Goal: Transaction & Acquisition: Book appointment/travel/reservation

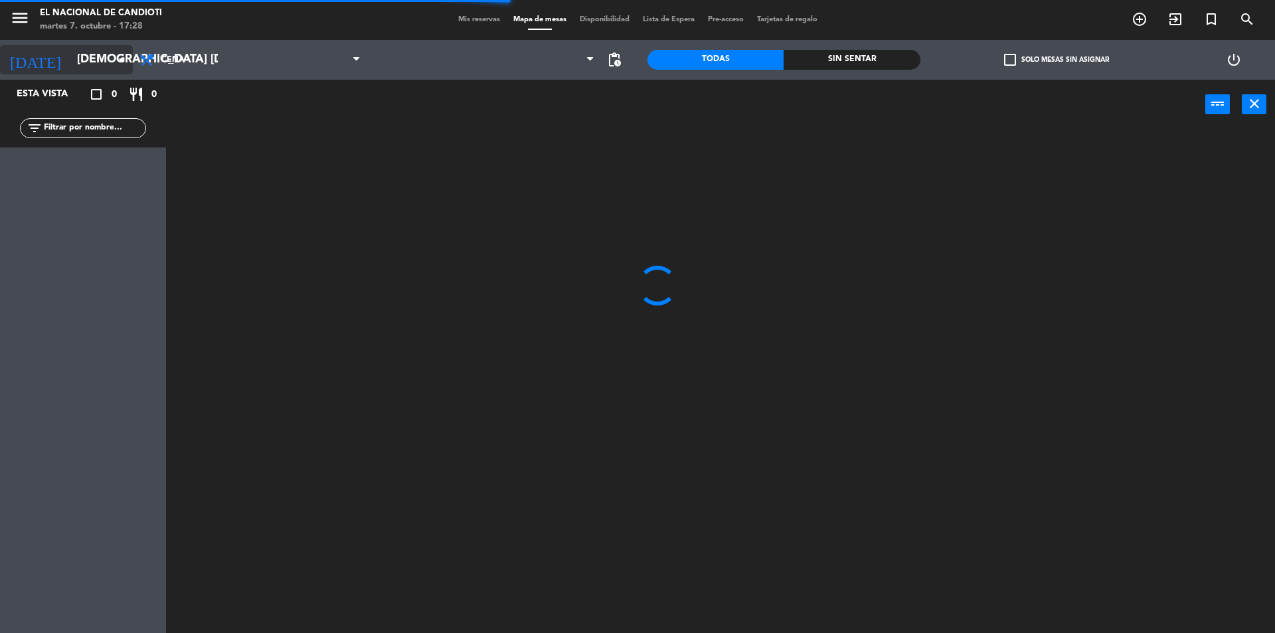
click at [112, 60] on input "[DEMOGRAPHIC_DATA] [DATE]" at bounding box center [147, 59] width 154 height 27
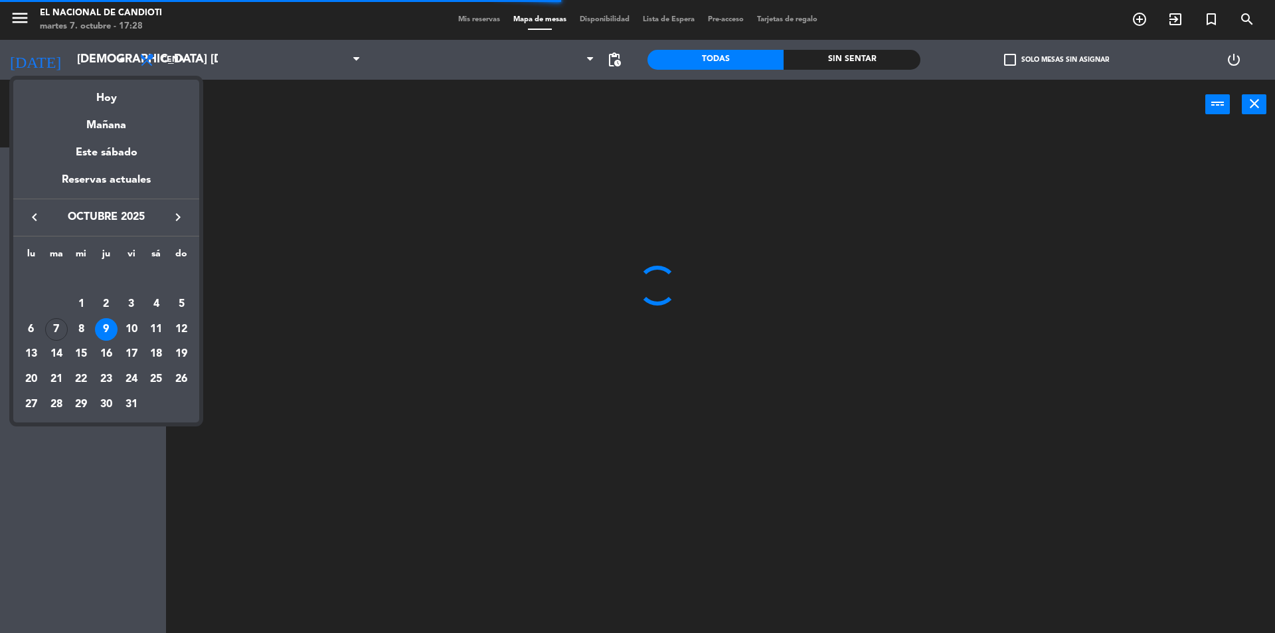
click at [117, 58] on div at bounding box center [637, 316] width 1275 height 633
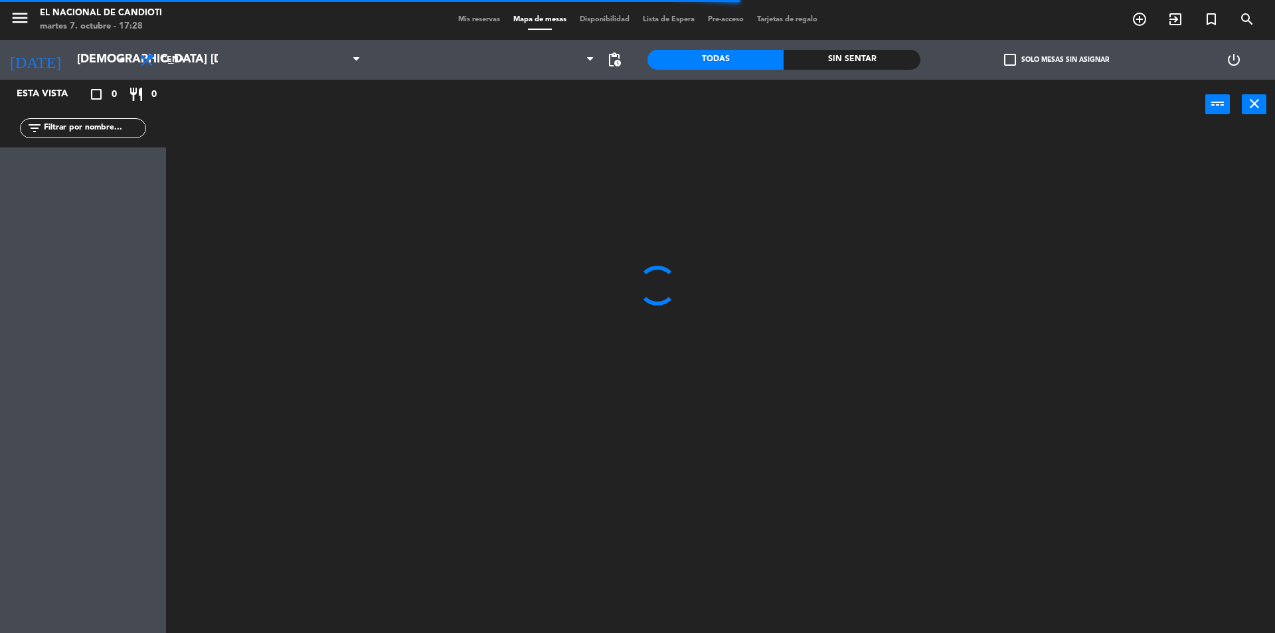
click at [117, 58] on icon "arrow_drop_down" at bounding box center [122, 60] width 16 height 16
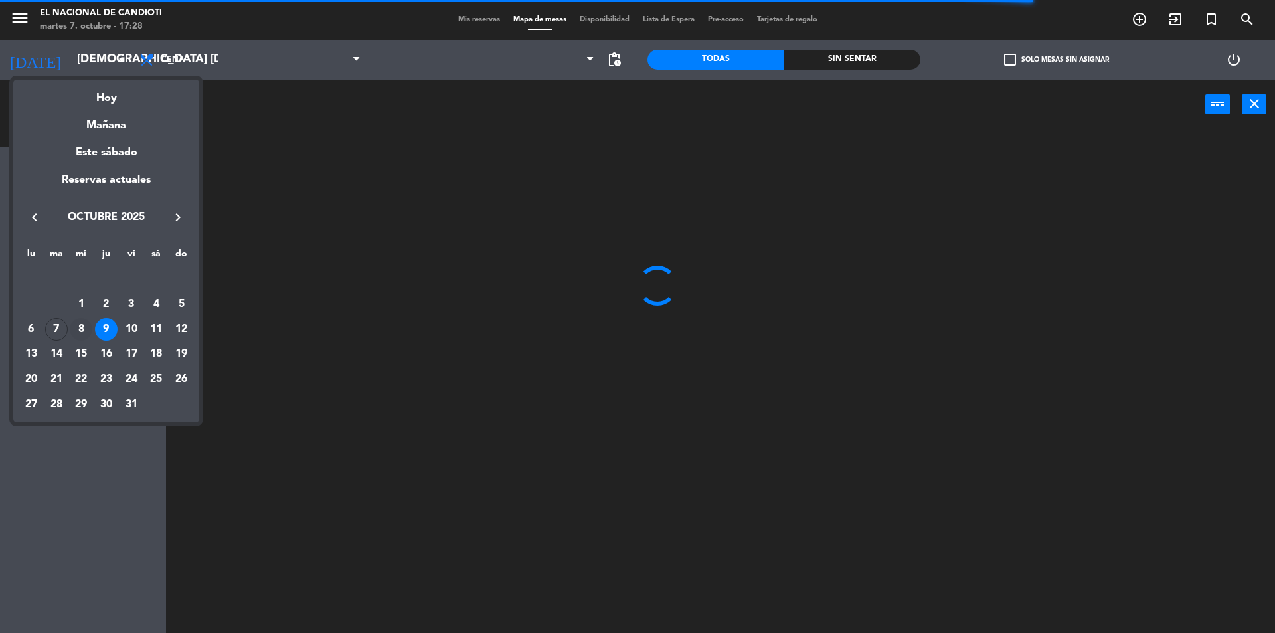
click at [78, 326] on div "8" at bounding box center [81, 329] width 23 height 23
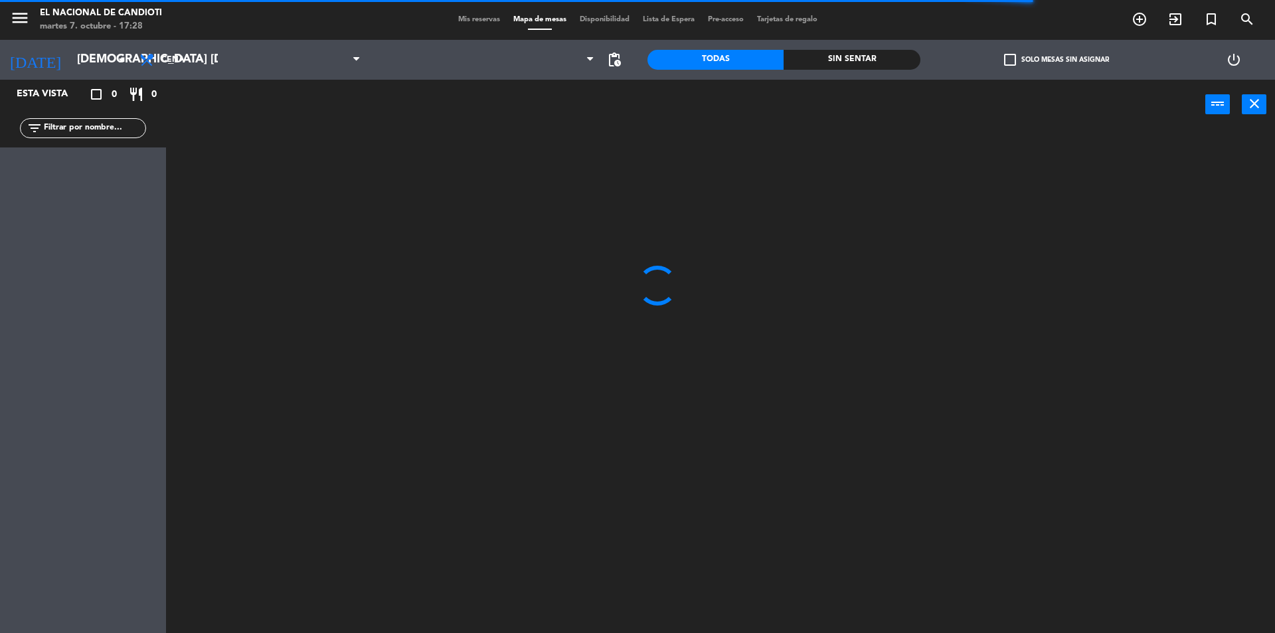
type input "mié. [DATE]"
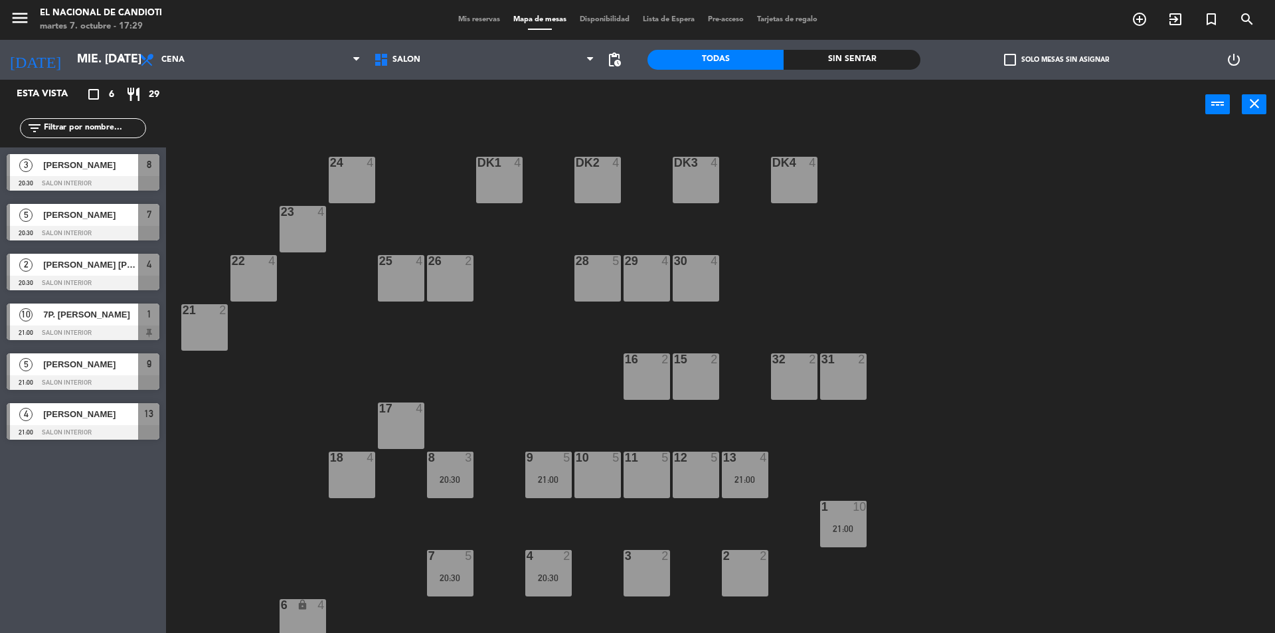
click at [703, 279] on div "30 4" at bounding box center [696, 278] width 46 height 46
click at [649, 102] on button "[GEOGRAPHIC_DATA]" at bounding box center [644, 104] width 80 height 27
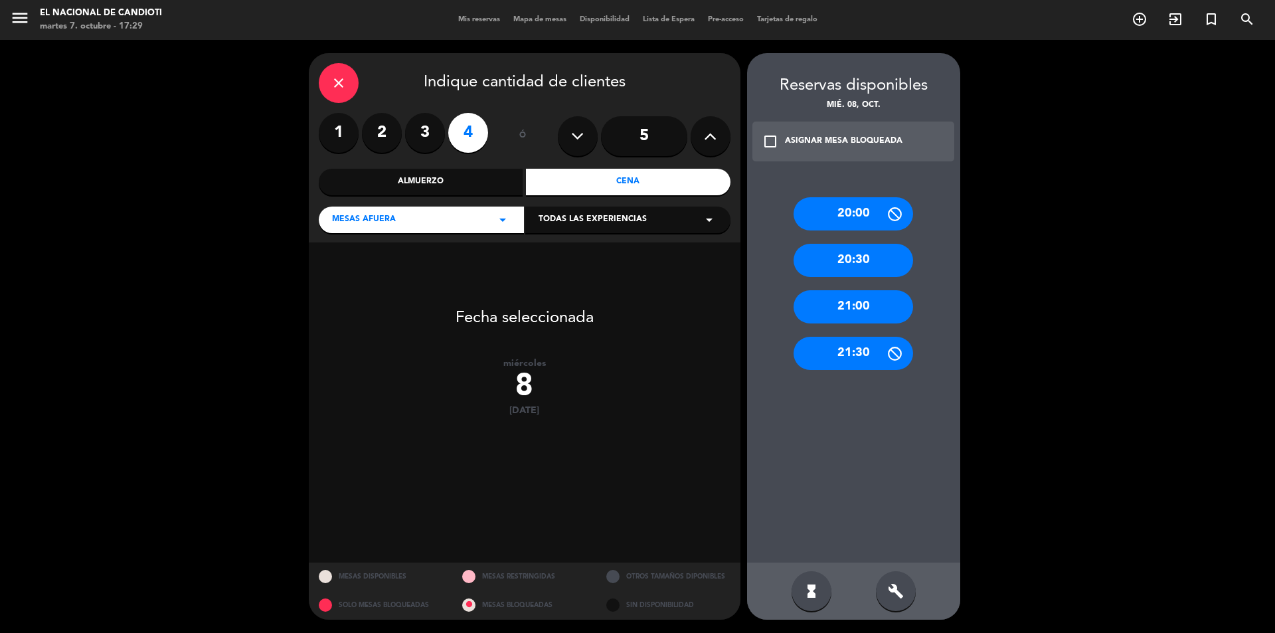
click at [808, 299] on div "21:00" at bounding box center [853, 306] width 120 height 33
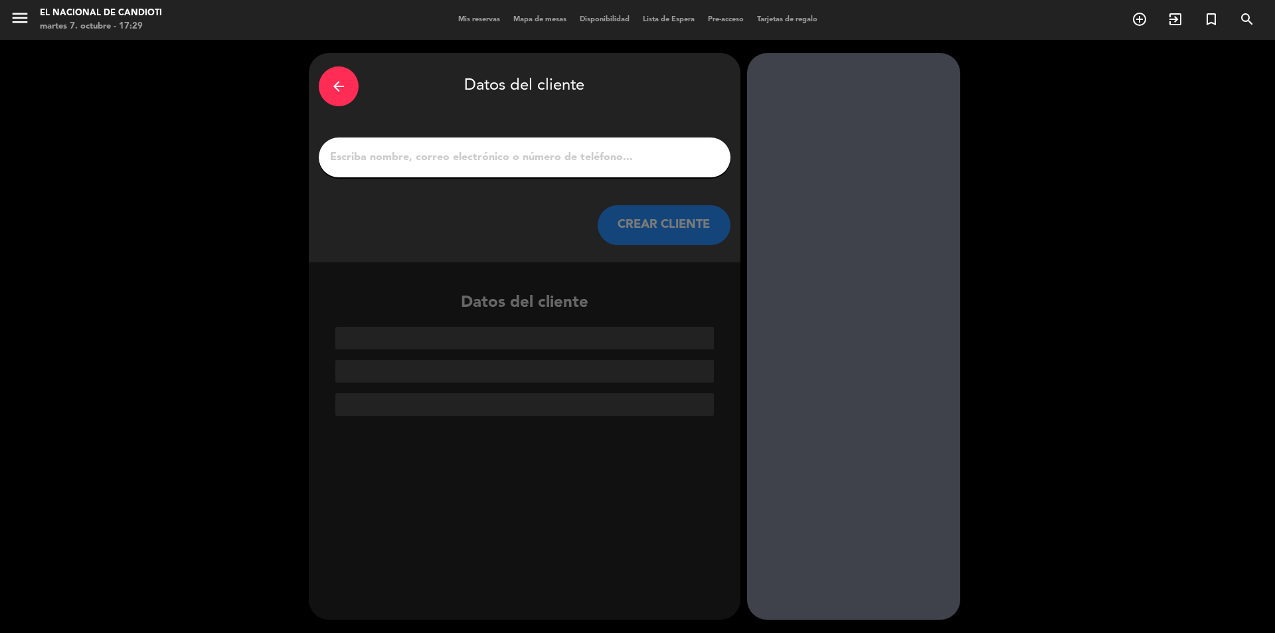
click at [369, 149] on input "1" at bounding box center [525, 157] width 392 height 19
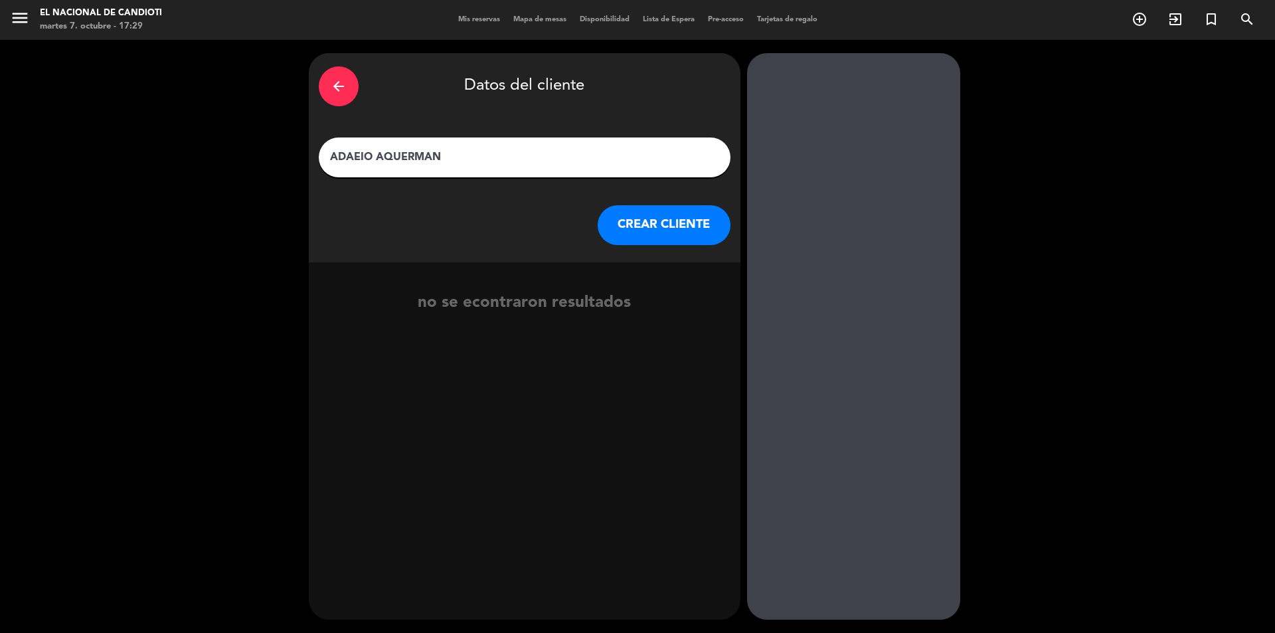
type input "ADAEIO AQUERMAN"
click at [629, 214] on button "CREAR CLIENTE" at bounding box center [664, 225] width 133 height 40
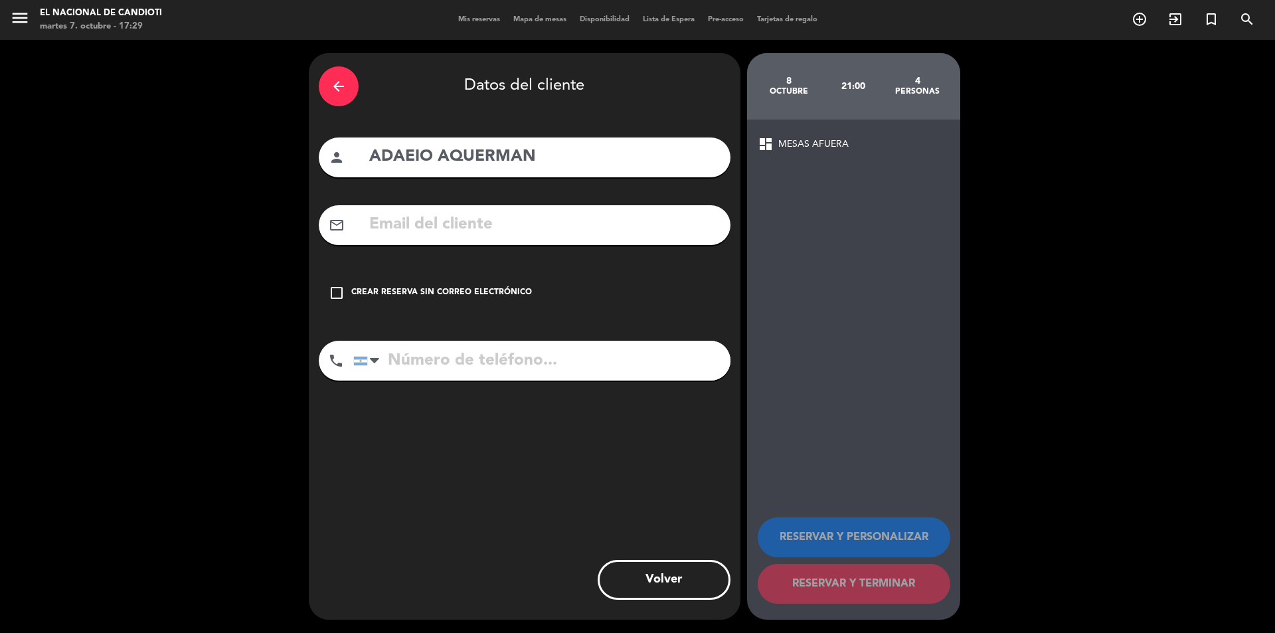
drag, startPoint x: 341, startPoint y: 295, endPoint x: 416, endPoint y: 297, distance: 75.1
click at [344, 295] on icon "check_box_outline_blank" at bounding box center [337, 293] width 16 height 16
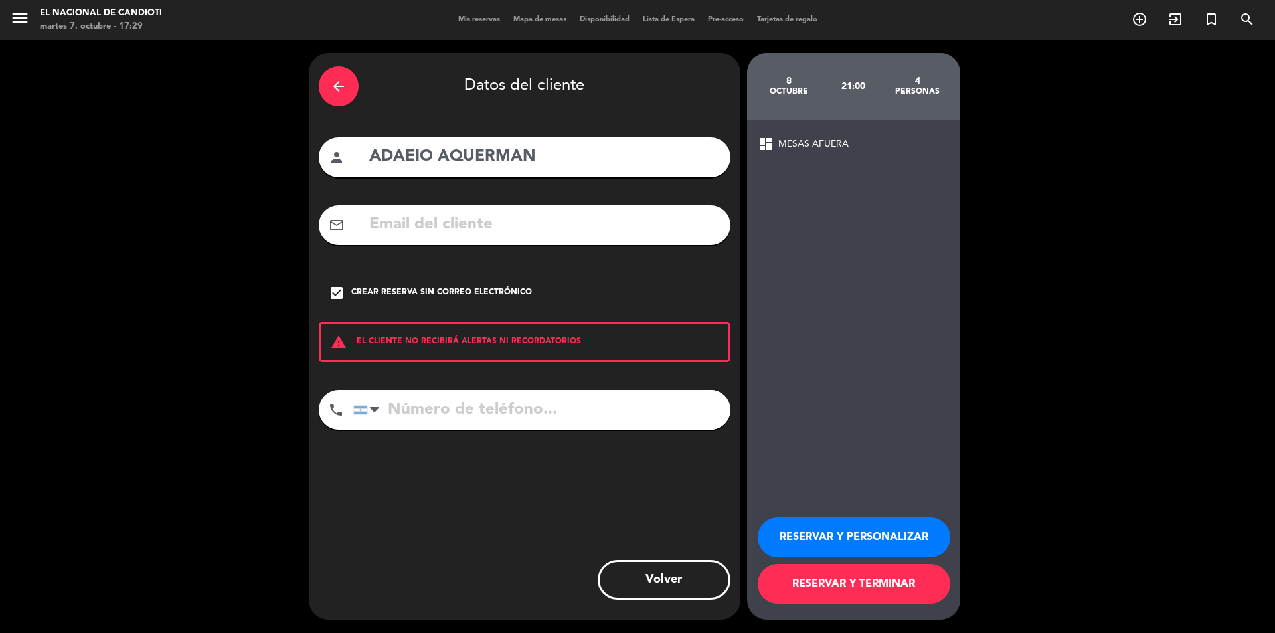
click at [406, 412] on input "tel" at bounding box center [541, 410] width 377 height 40
type input "3424625544"
click at [794, 578] on button "RESERVAR Y TERMINAR" at bounding box center [853, 584] width 193 height 40
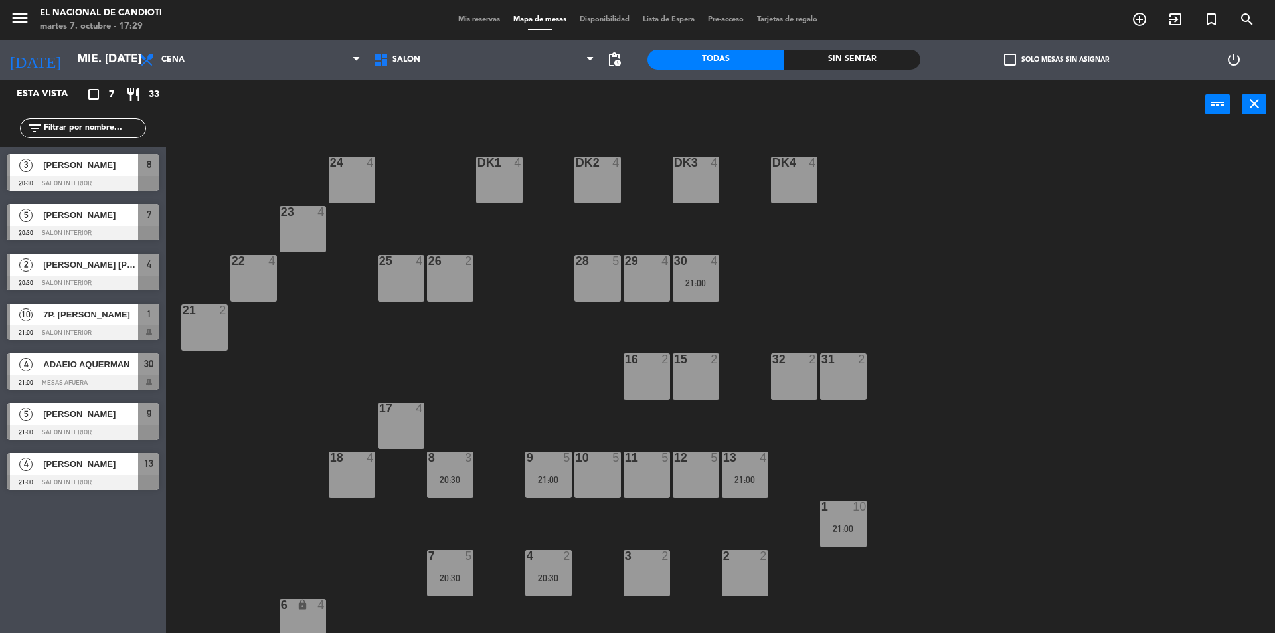
click at [657, 282] on div "29 4" at bounding box center [646, 278] width 46 height 46
click at [612, 279] on div "28 5" at bounding box center [597, 278] width 46 height 46
click at [642, 104] on button "[GEOGRAPHIC_DATA]" at bounding box center [644, 104] width 80 height 27
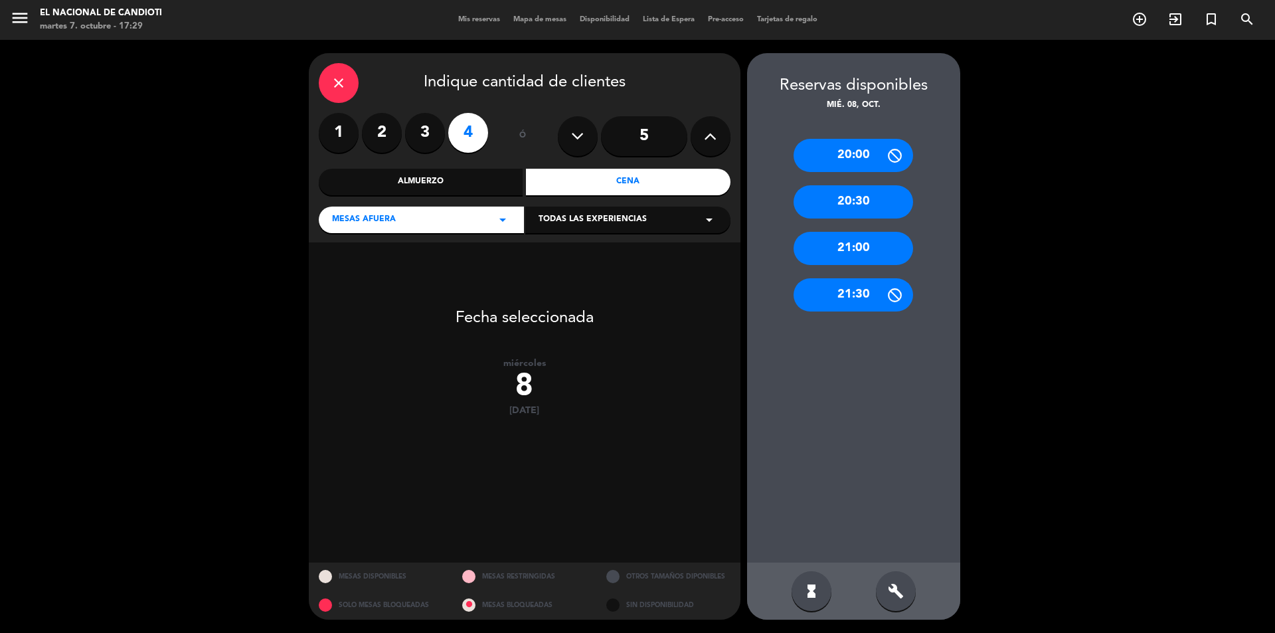
click at [831, 244] on div "21:00" at bounding box center [853, 248] width 120 height 33
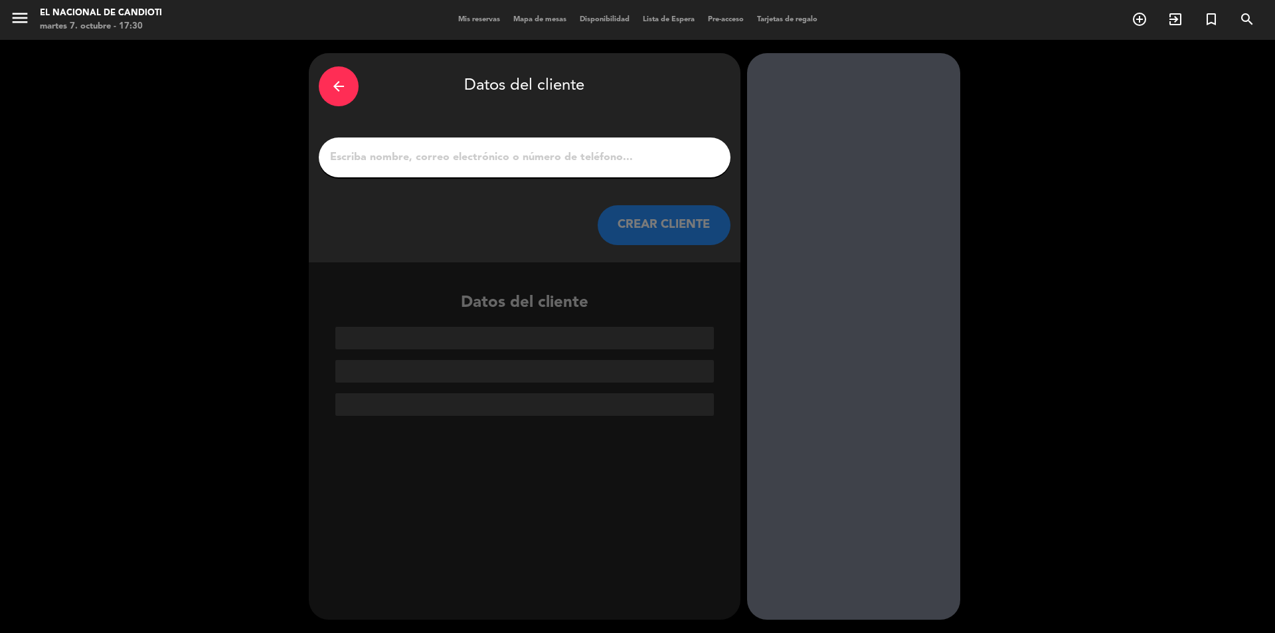
click at [408, 159] on input "1" at bounding box center [525, 157] width 392 height 19
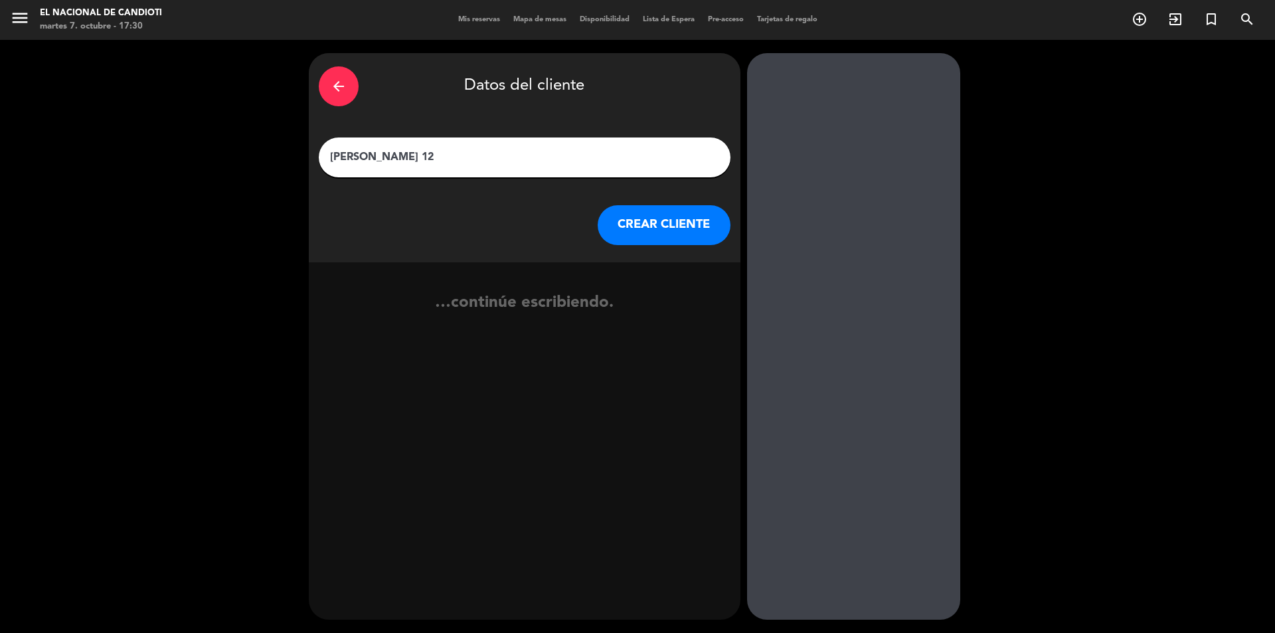
type input "[PERSON_NAME] 12"
click at [637, 218] on button "CREAR CLIENTE" at bounding box center [664, 225] width 133 height 40
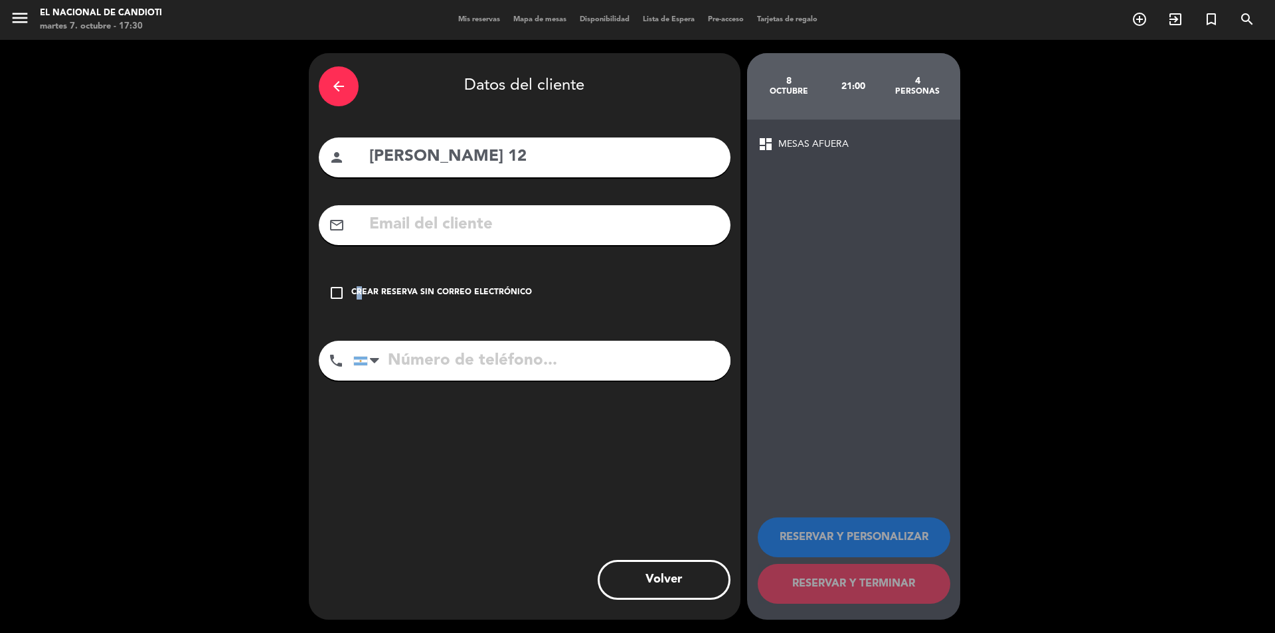
click at [353, 288] on div "Crear reserva sin correo electrónico" at bounding box center [441, 292] width 181 height 13
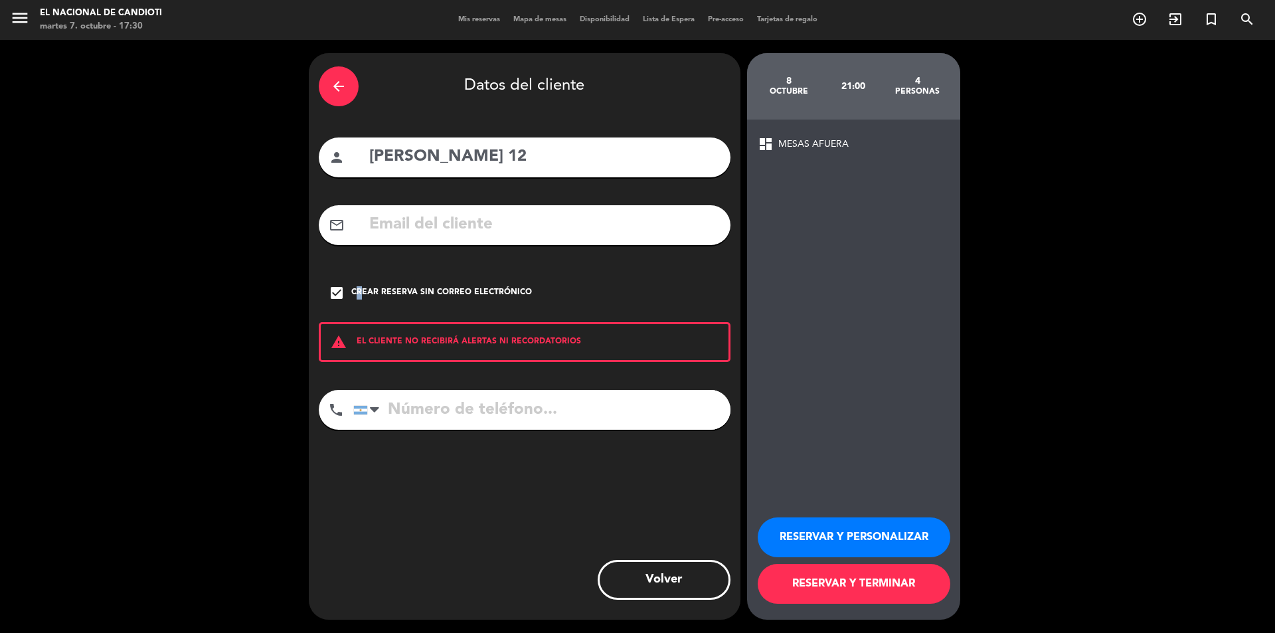
click at [808, 574] on button "RESERVAR Y TERMINAR" at bounding box center [853, 584] width 193 height 40
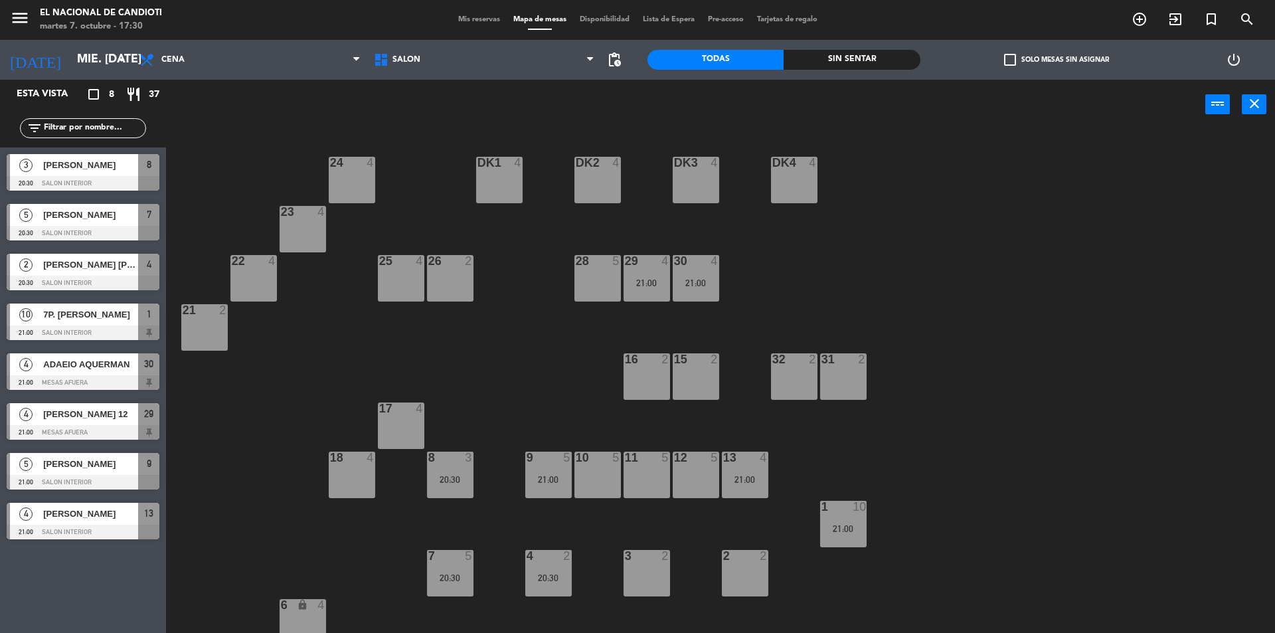
click at [598, 276] on div "28 5" at bounding box center [597, 278] width 46 height 46
click at [664, 104] on button "[GEOGRAPHIC_DATA]" at bounding box center [644, 104] width 80 height 27
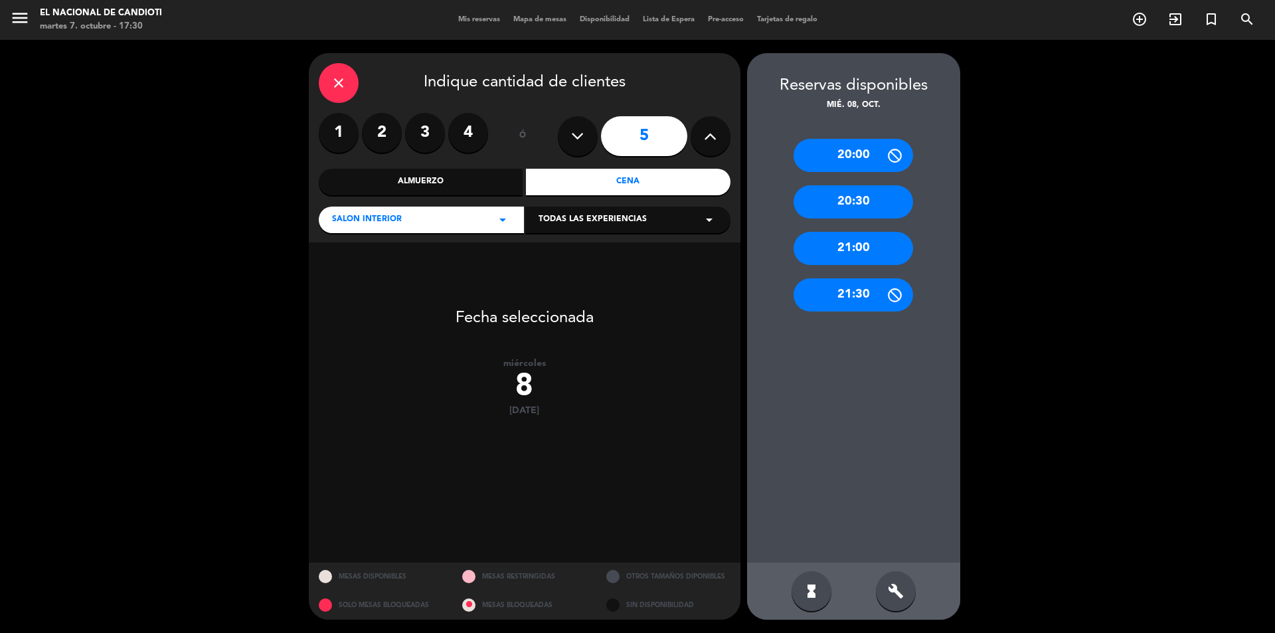
click at [849, 246] on div "21:00" at bounding box center [853, 248] width 120 height 33
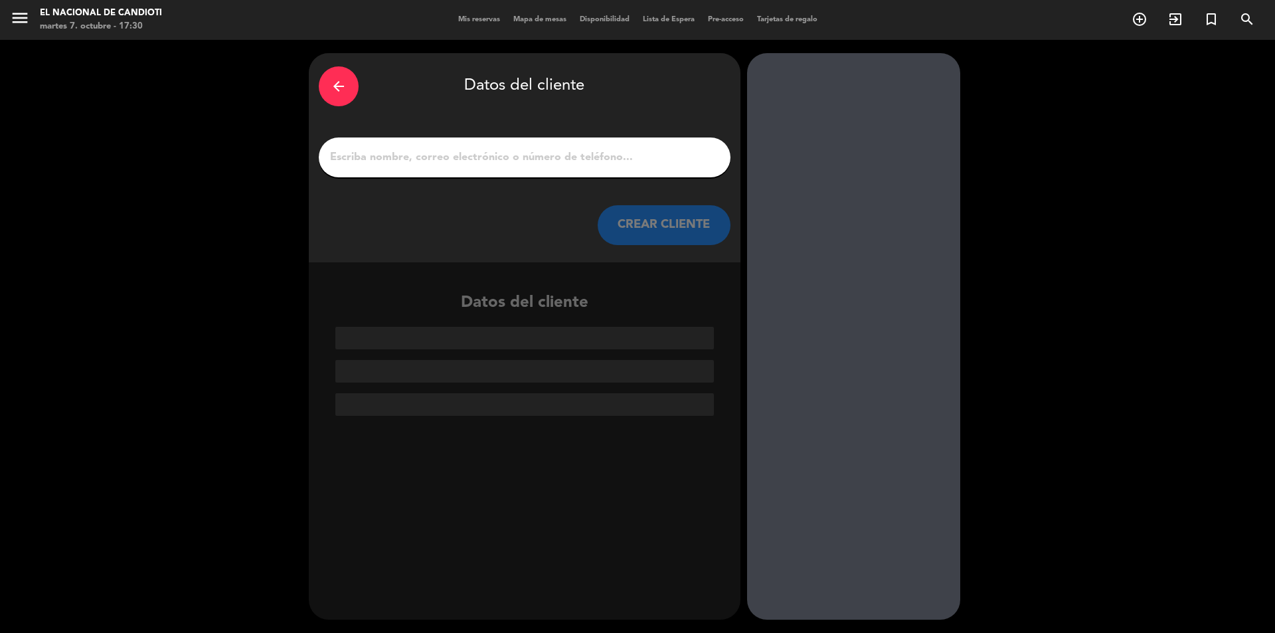
click at [468, 155] on input "1" at bounding box center [525, 157] width 392 height 19
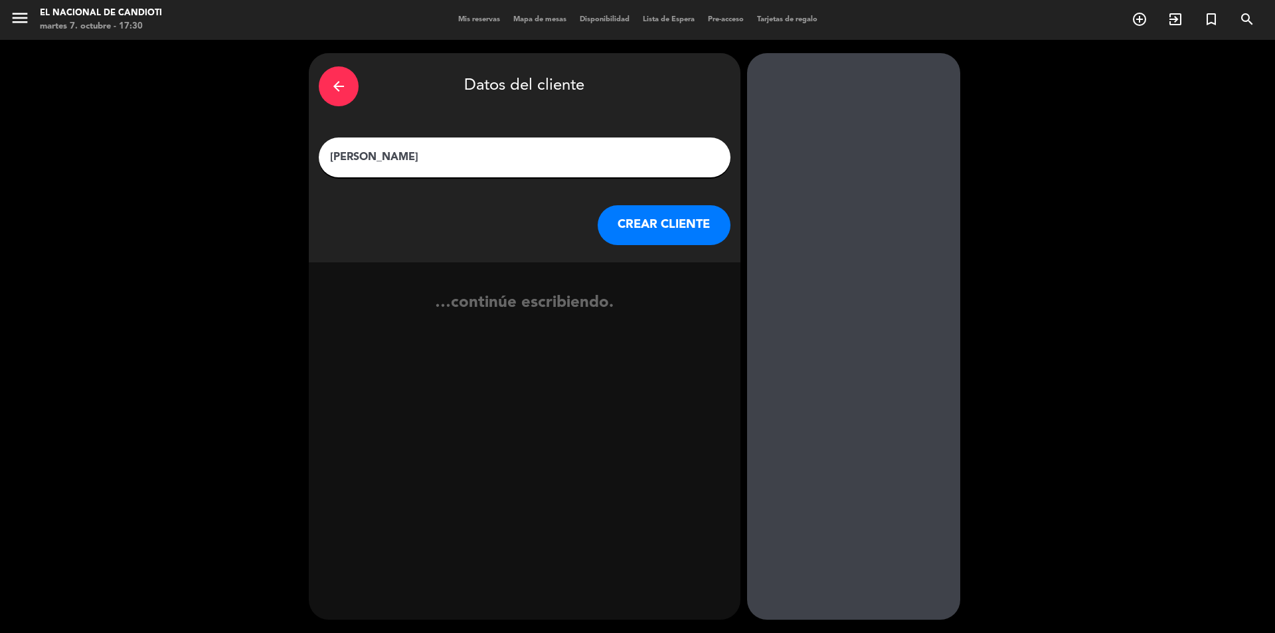
type input "[PERSON_NAME]"
click at [699, 218] on button "CREAR CLIENTE" at bounding box center [664, 225] width 133 height 40
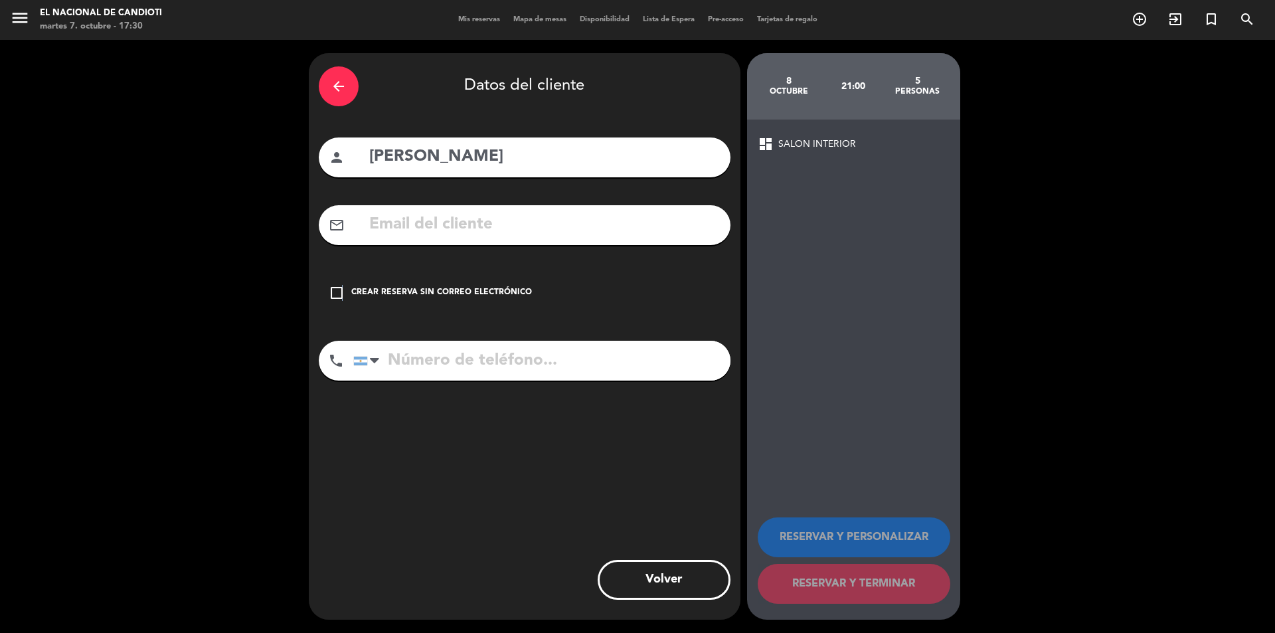
drag, startPoint x: 342, startPoint y: 296, endPoint x: 673, endPoint y: 388, distance: 343.3
click at [343, 295] on icon "check_box_outline_blank" at bounding box center [337, 293] width 16 height 16
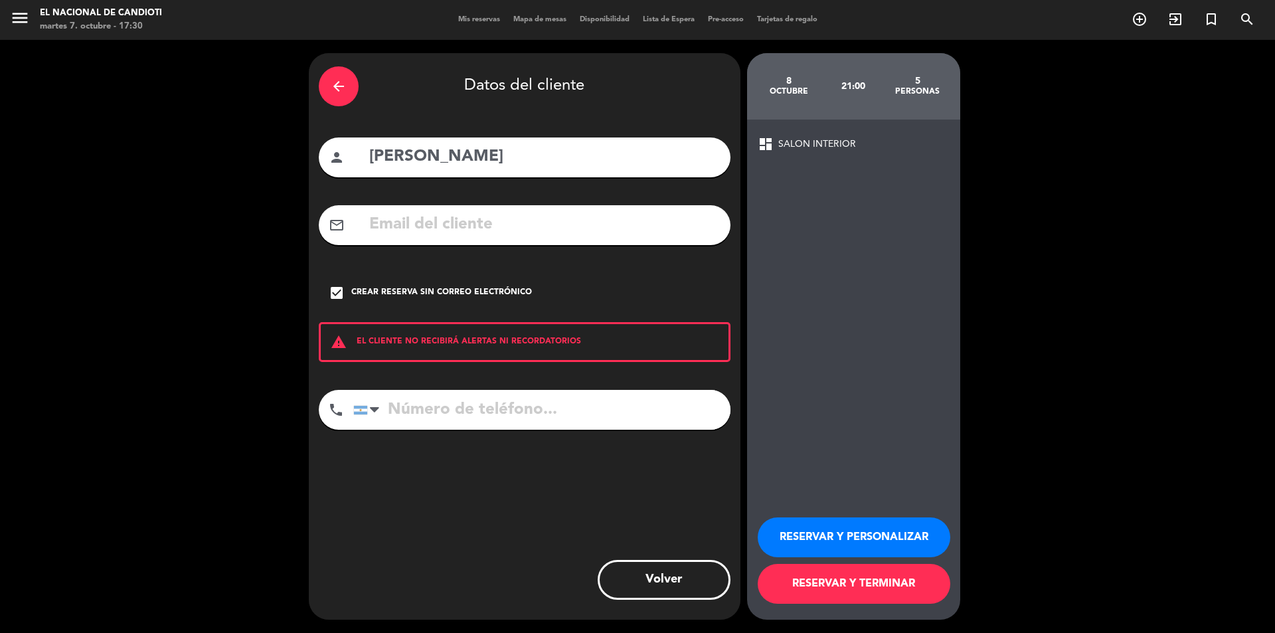
click at [830, 580] on button "RESERVAR Y TERMINAR" at bounding box center [853, 584] width 193 height 40
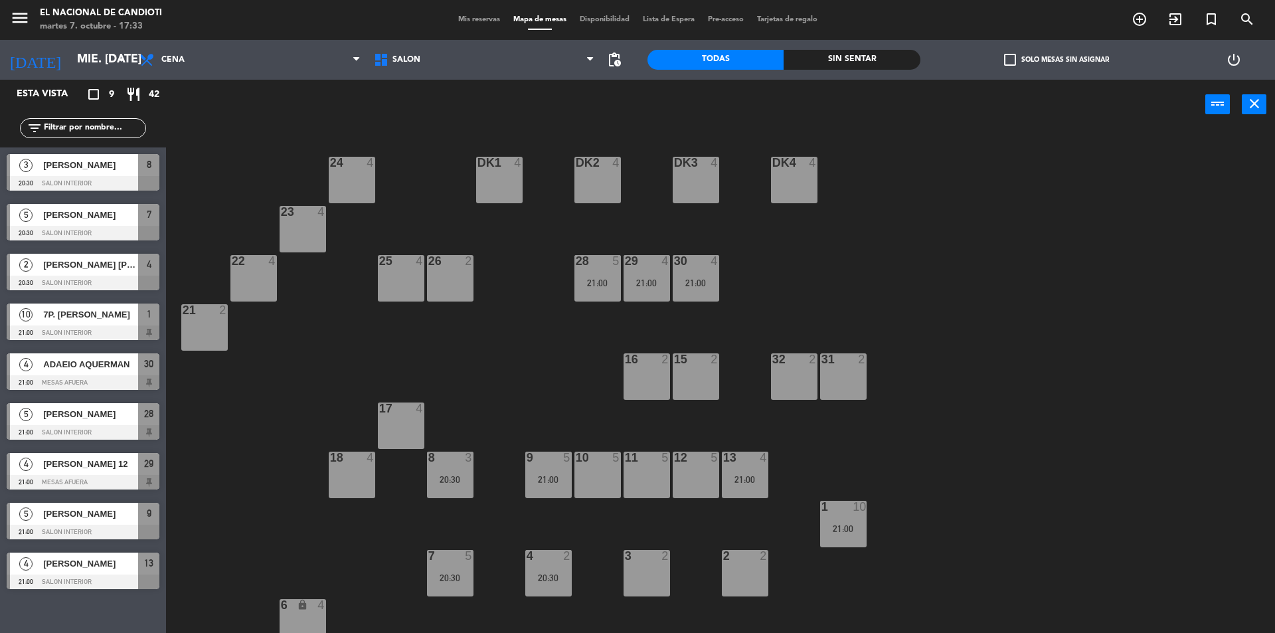
click at [451, 273] on div "26 2" at bounding box center [450, 278] width 46 height 46
click at [629, 107] on button "[GEOGRAPHIC_DATA]" at bounding box center [644, 104] width 80 height 27
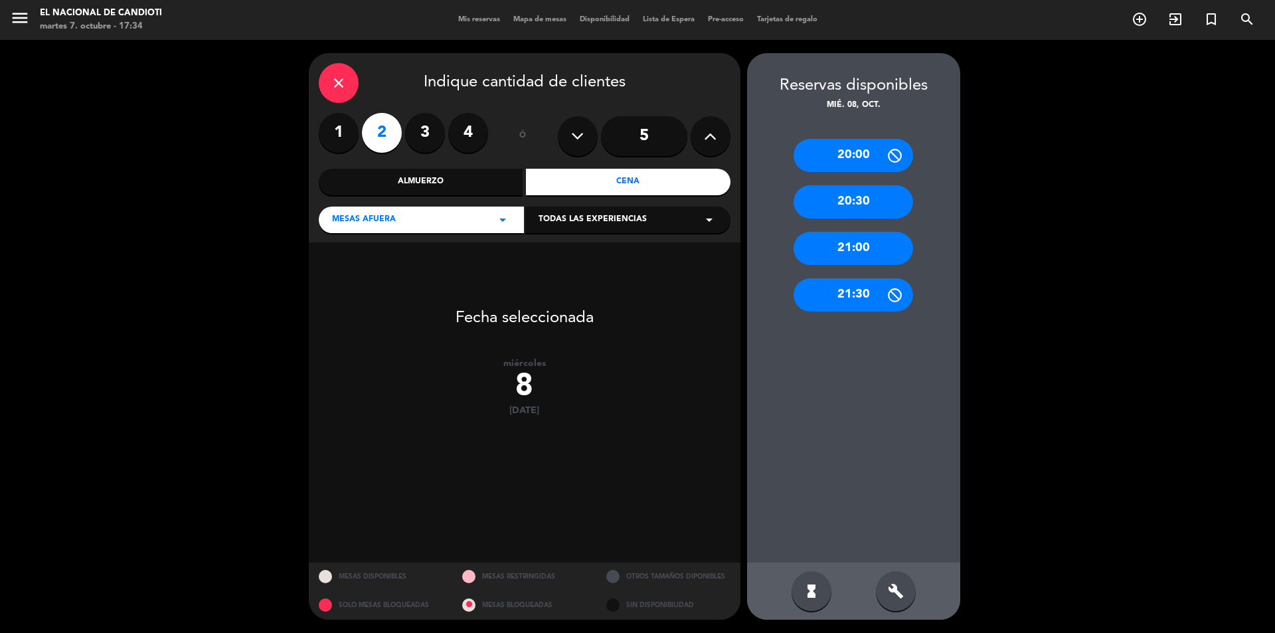
click at [828, 249] on div "21:00" at bounding box center [853, 248] width 120 height 33
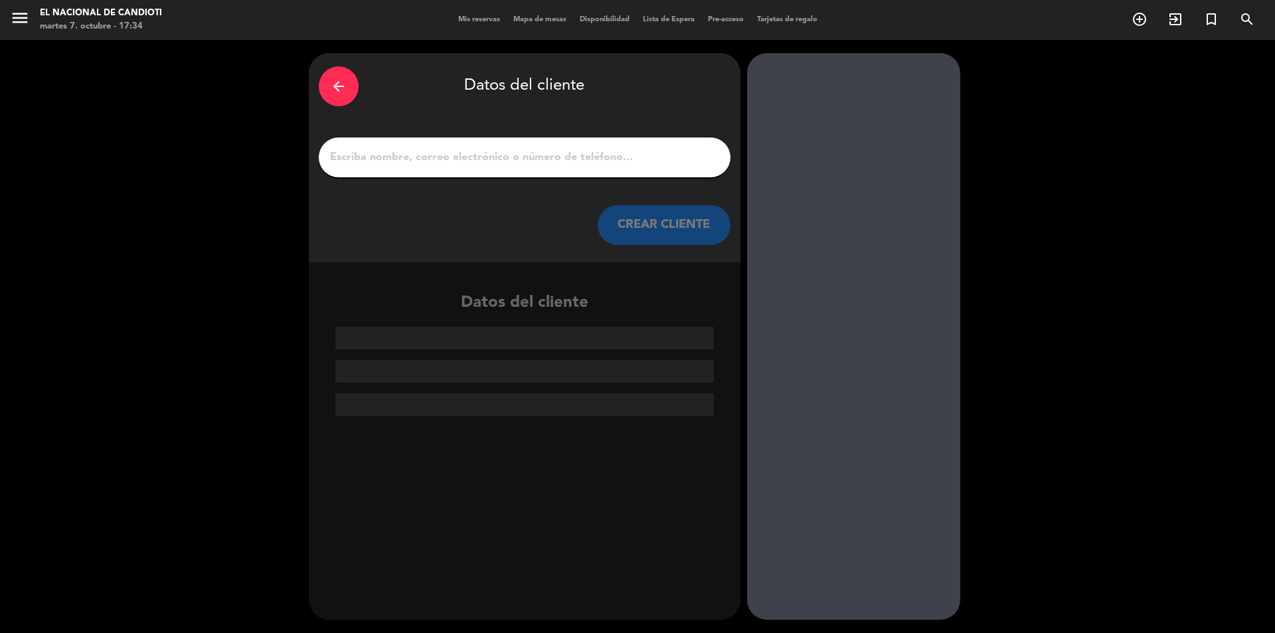
click at [415, 167] on input "1" at bounding box center [525, 157] width 392 height 19
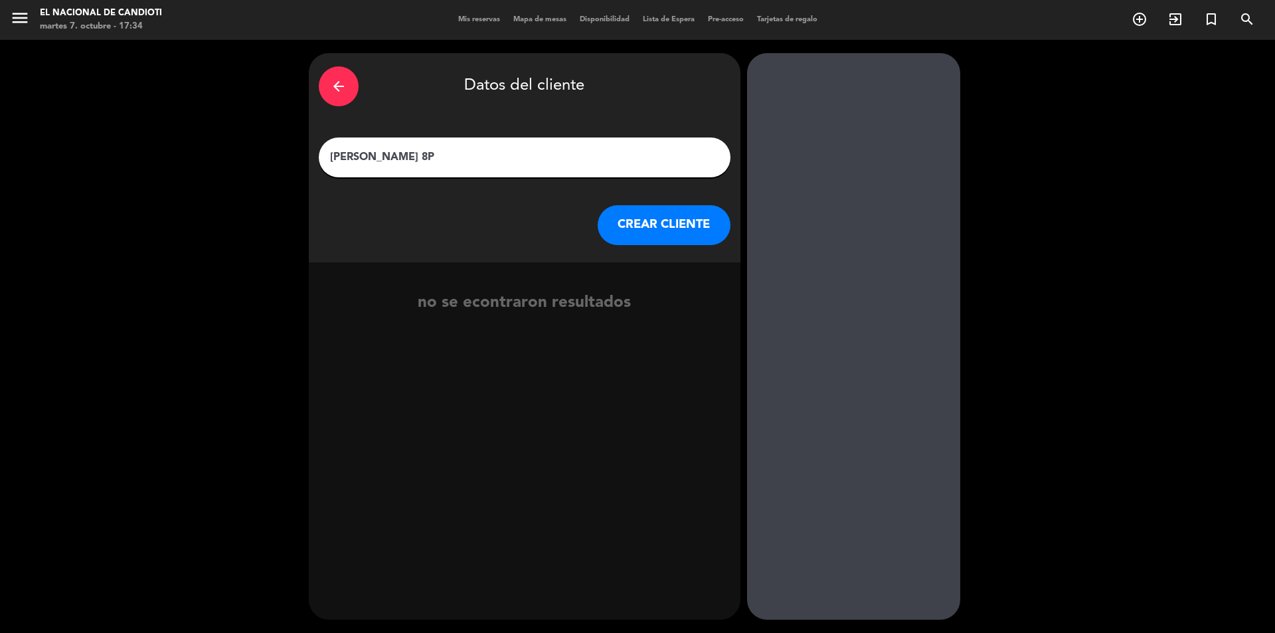
type input "[PERSON_NAME] 8P"
click at [642, 214] on button "CREAR CLIENTE" at bounding box center [664, 225] width 133 height 40
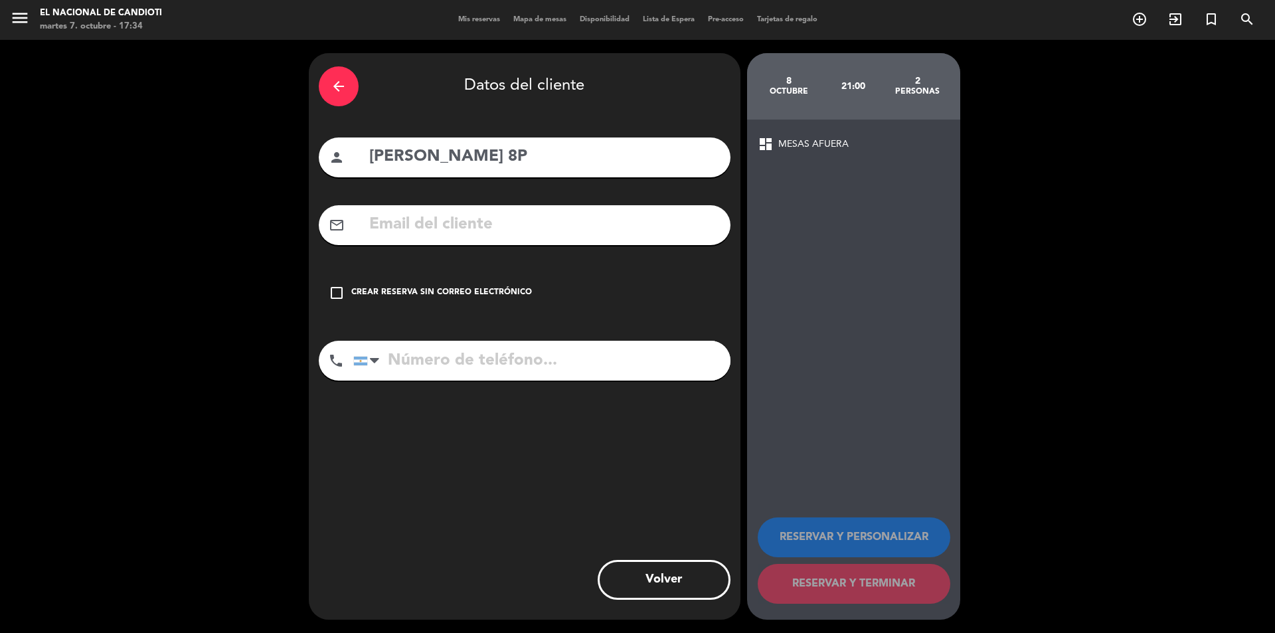
click at [342, 291] on icon "check_box_outline_blank" at bounding box center [337, 293] width 16 height 16
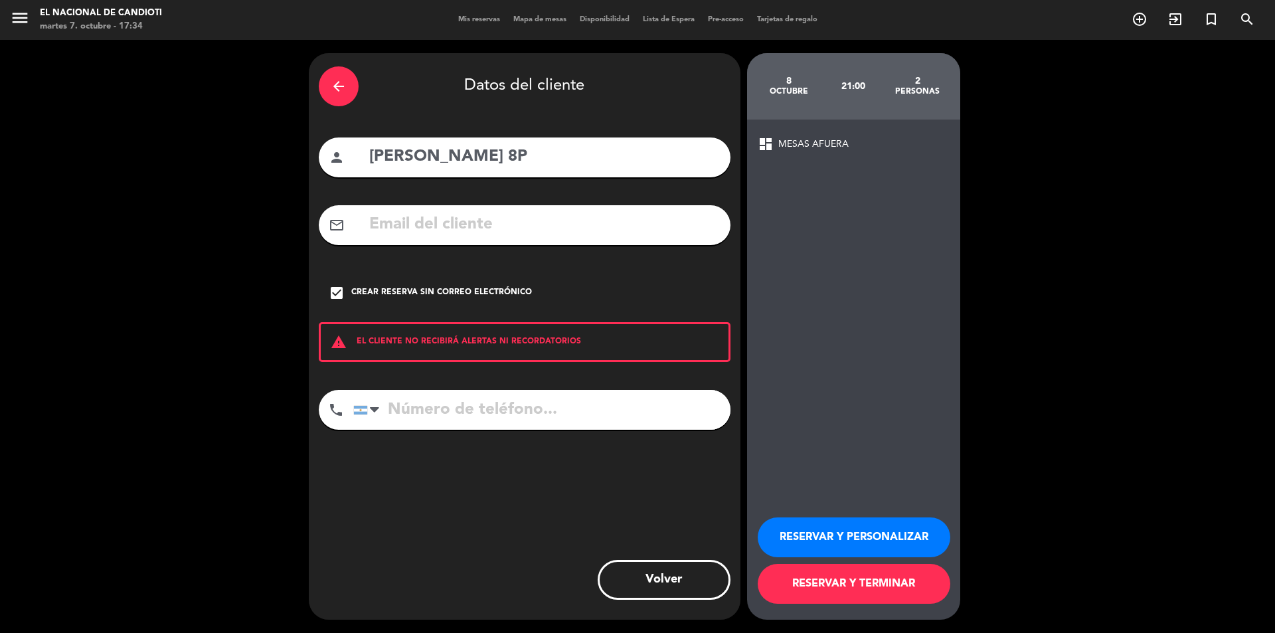
click at [853, 578] on button "RESERVAR Y TERMINAR" at bounding box center [853, 584] width 193 height 40
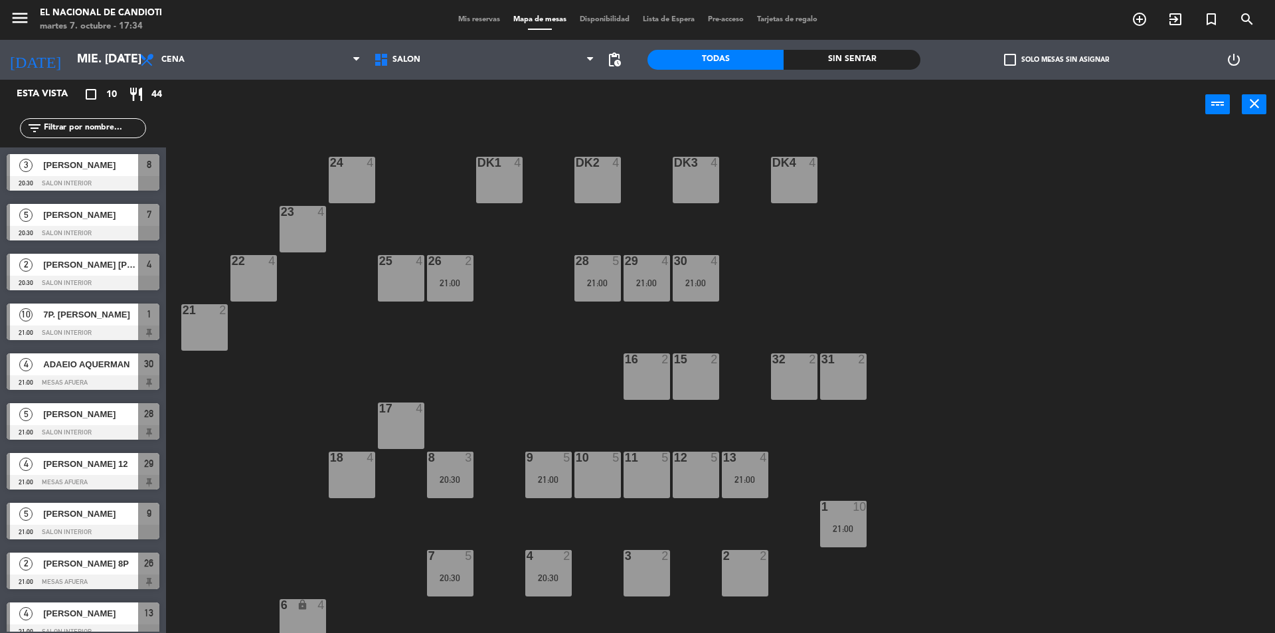
click at [413, 278] on div "25 4" at bounding box center [401, 278] width 46 height 46
click at [643, 105] on button "[GEOGRAPHIC_DATA]" at bounding box center [644, 104] width 80 height 27
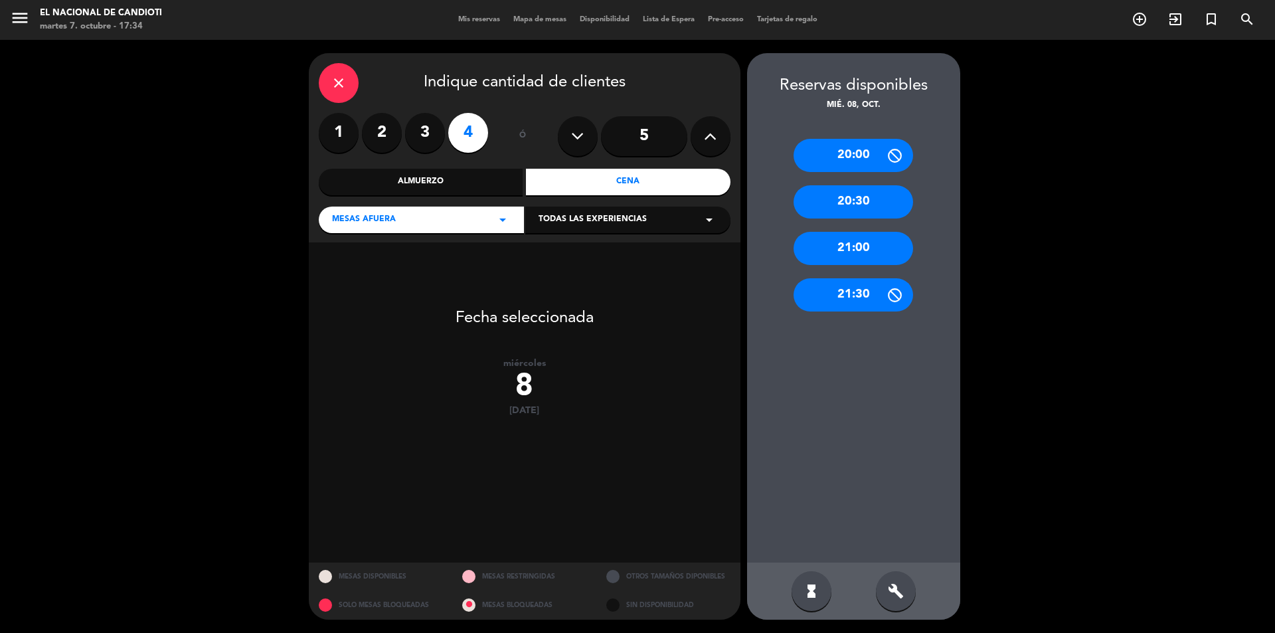
click at [842, 248] on div "21:00" at bounding box center [853, 248] width 120 height 33
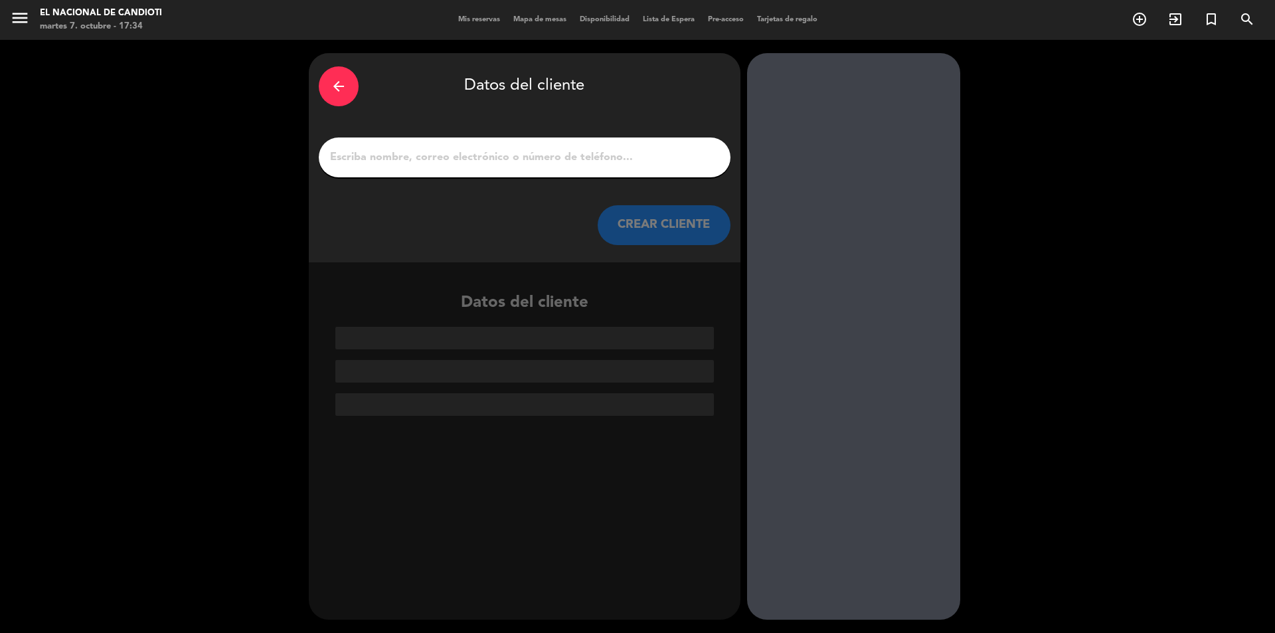
click at [392, 160] on input "1" at bounding box center [525, 157] width 392 height 19
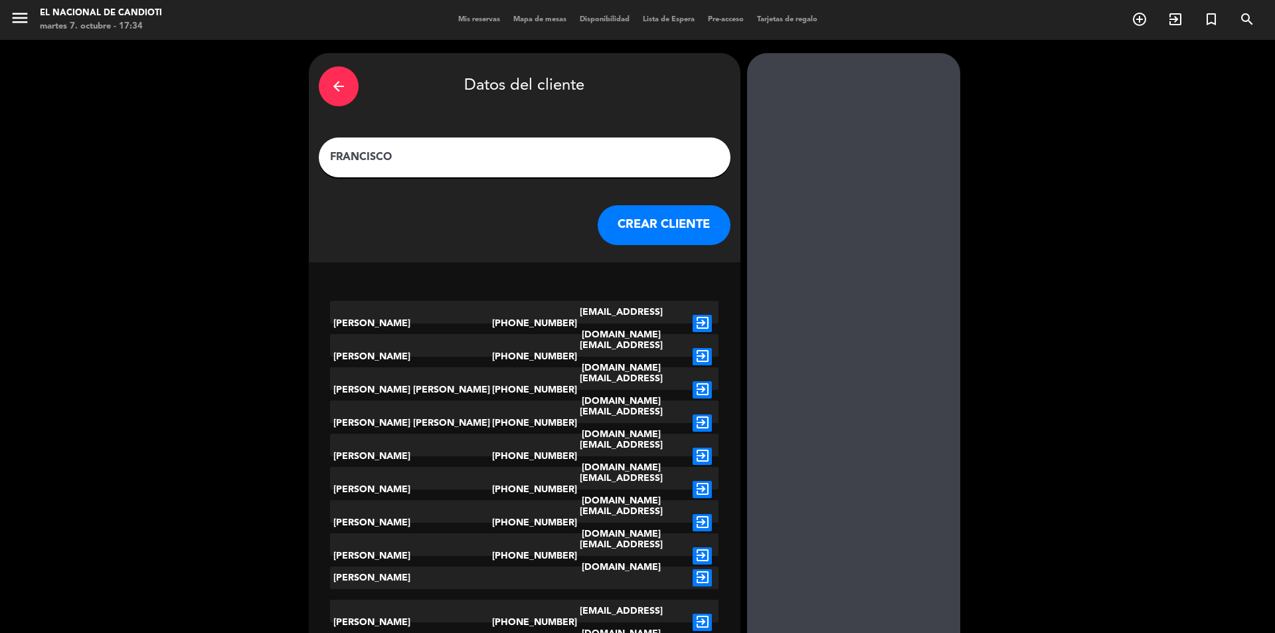
type input "FRANCISCO"
click at [631, 213] on button "CREAR CLIENTE" at bounding box center [664, 225] width 133 height 40
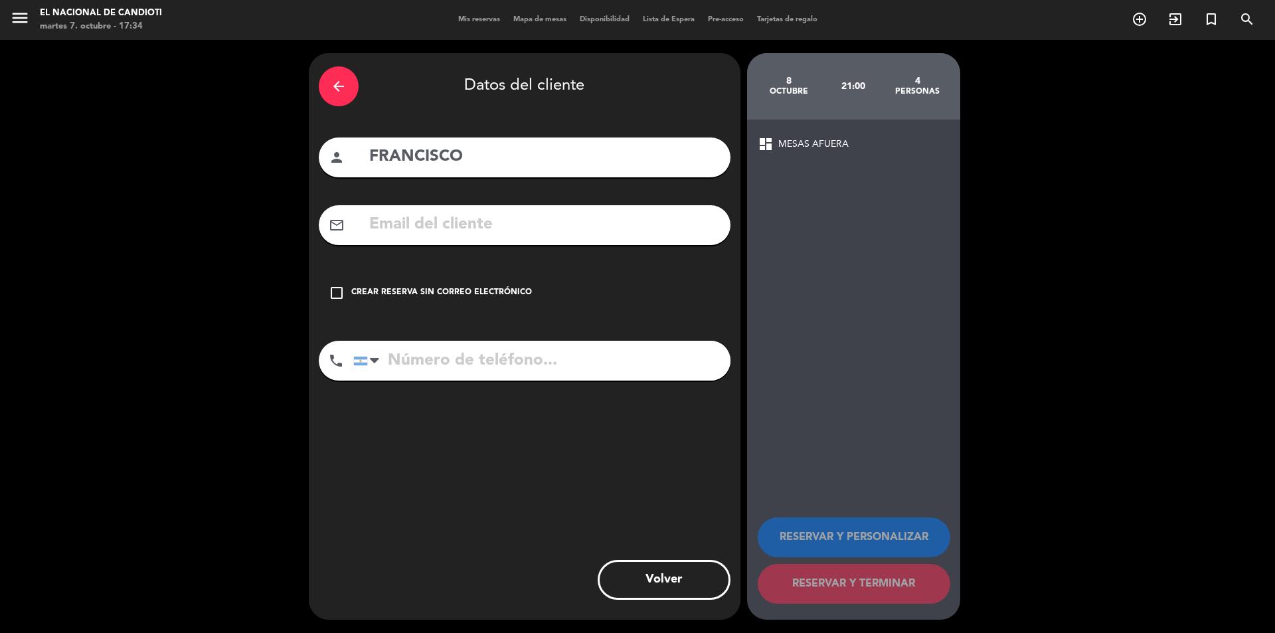
click at [339, 285] on icon "check_box_outline_blank" at bounding box center [337, 293] width 16 height 16
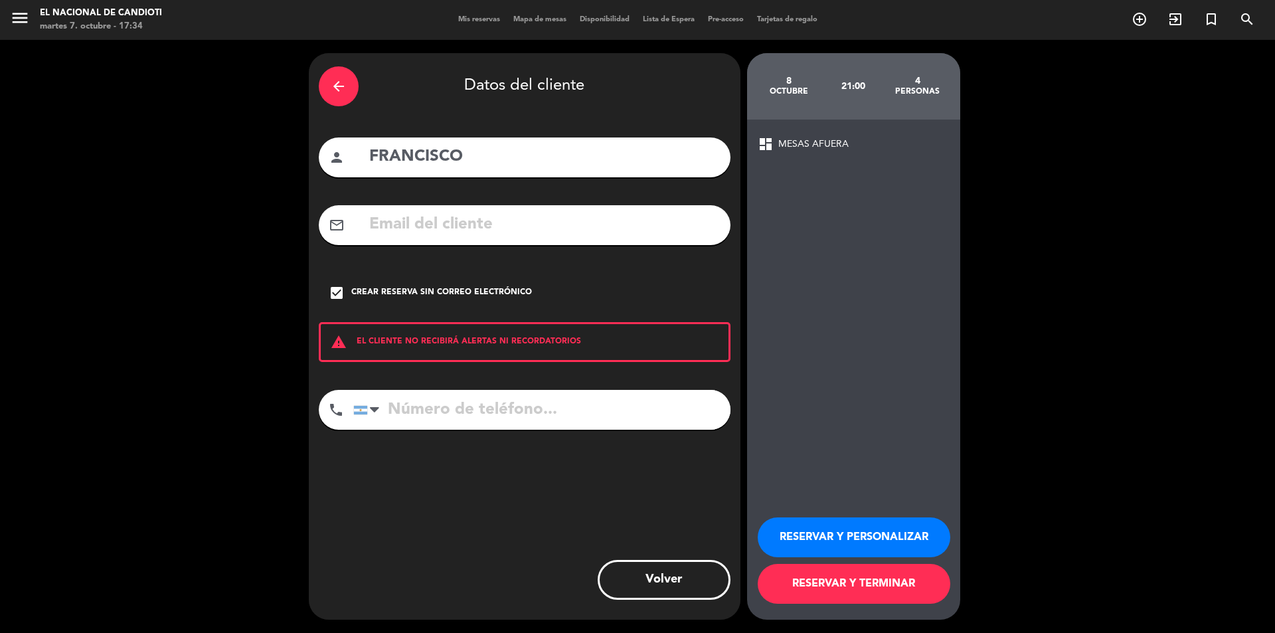
click at [818, 573] on button "RESERVAR Y TERMINAR" at bounding box center [853, 584] width 193 height 40
